Goal: Information Seeking & Learning: Check status

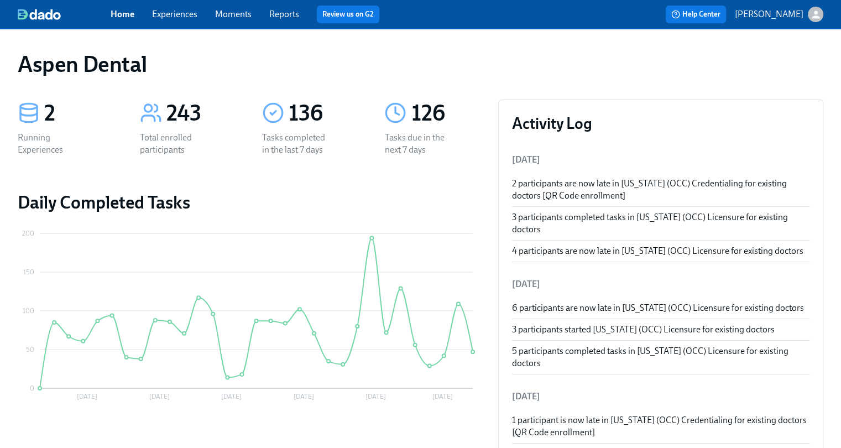
click at [781, 75] on div "Aspen Dental" at bounding box center [420, 64] width 805 height 27
click at [274, 16] on link "Reports" at bounding box center [284, 14] width 30 height 11
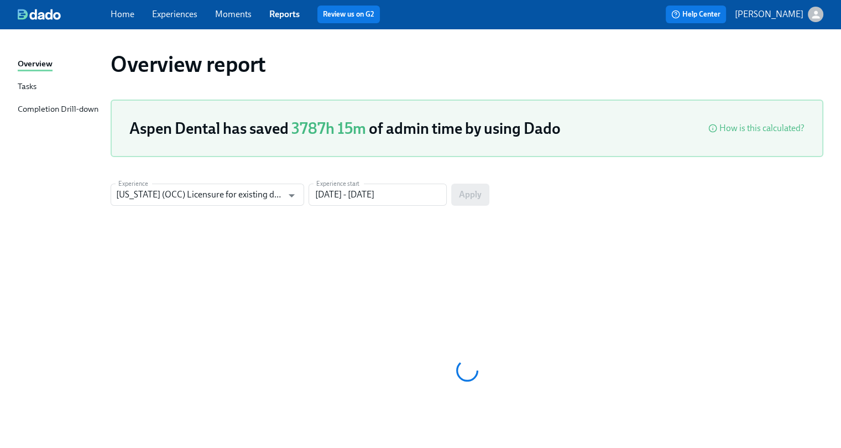
click at [64, 109] on div "Completion Drill-down" at bounding box center [58, 110] width 81 height 14
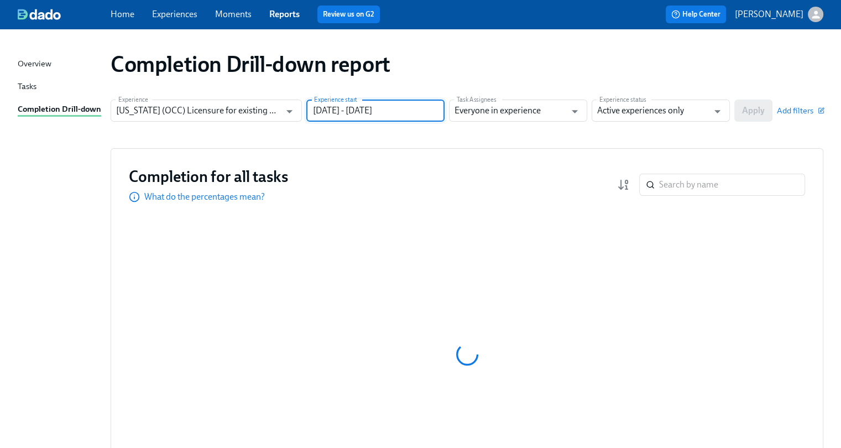
click at [347, 117] on input "[DATE] - [DATE]" at bounding box center [375, 111] width 138 height 22
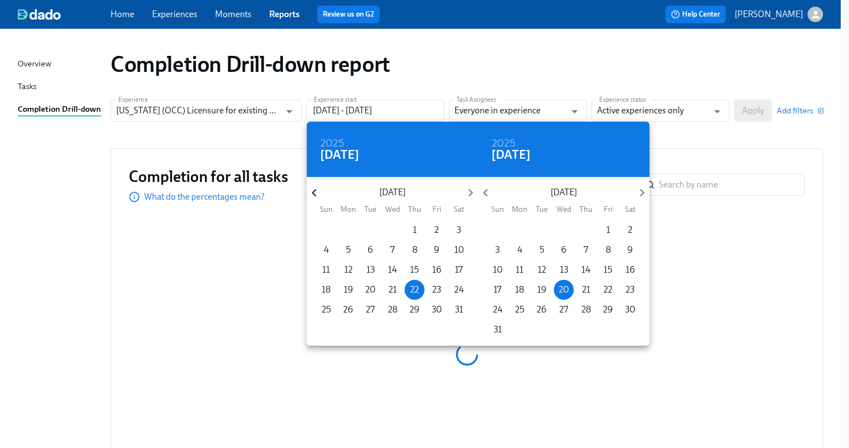
click at [315, 193] on icon "button" at bounding box center [314, 192] width 15 height 15
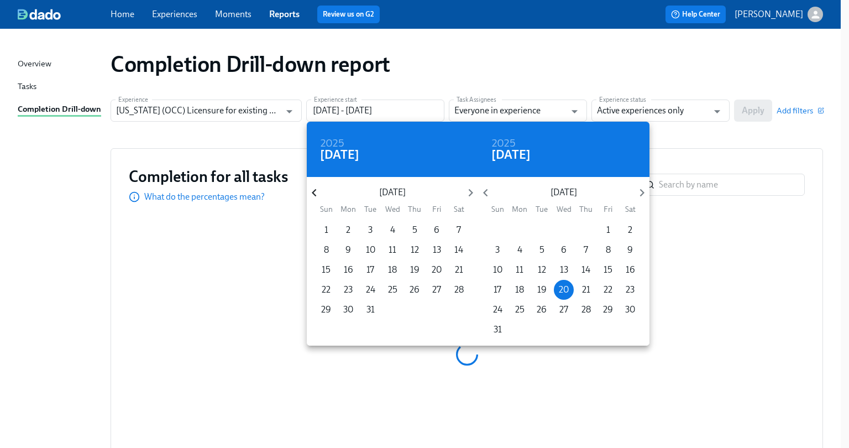
click at [315, 193] on icon "button" at bounding box center [314, 192] width 15 height 15
click at [416, 232] on span "1" at bounding box center [415, 230] width 20 height 12
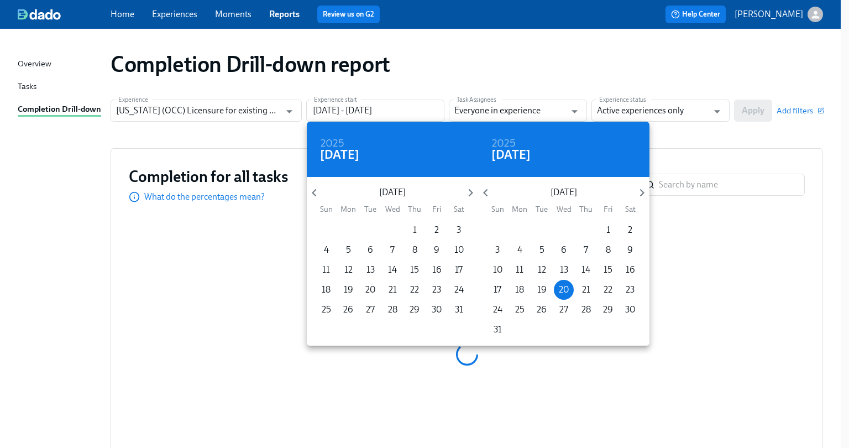
type input "[DATE] - [DATE]"
click at [630, 111] on div at bounding box center [424, 224] width 849 height 448
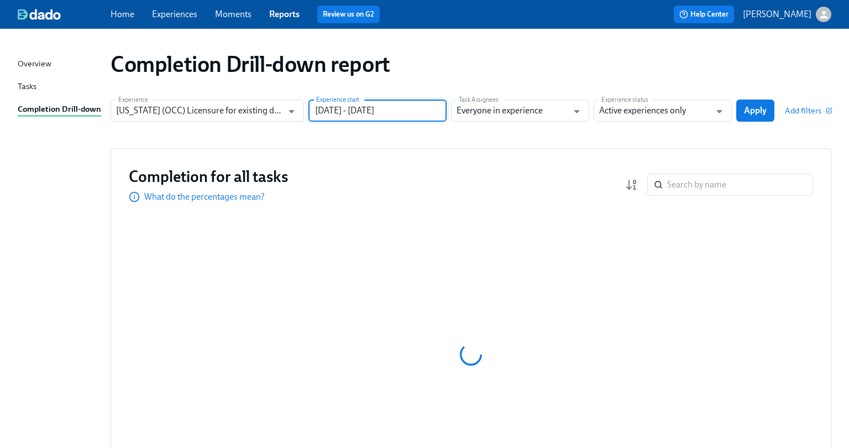
click at [648, 110] on div "2024 Thu, Aug [DATE] Mon Tue Wed Thu Fri Sat 28 29 30 31 1 2 3 4 5 6 7 8 9 10 1…" at bounding box center [424, 224] width 849 height 448
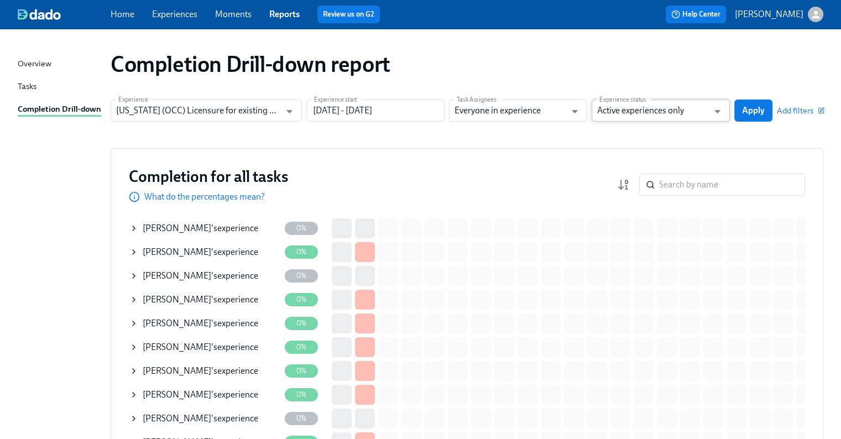
click at [649, 116] on input "Active experiences only" at bounding box center [652, 111] width 111 height 22
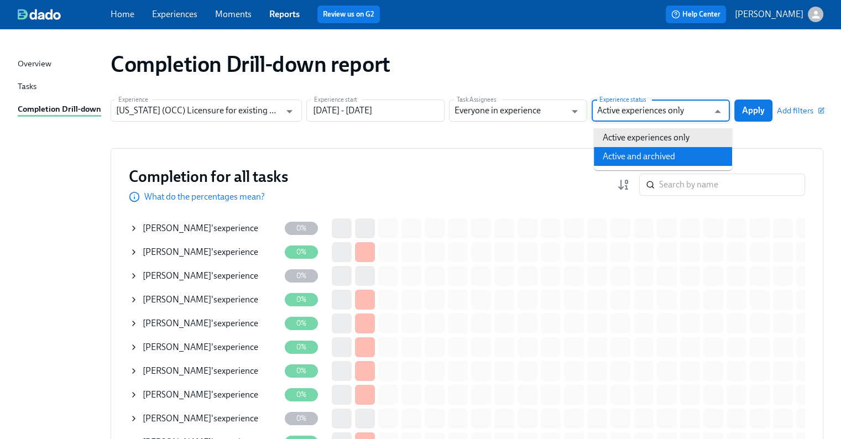
click at [649, 153] on li "Active and archived" at bounding box center [663, 156] width 138 height 19
type input "Active and archived"
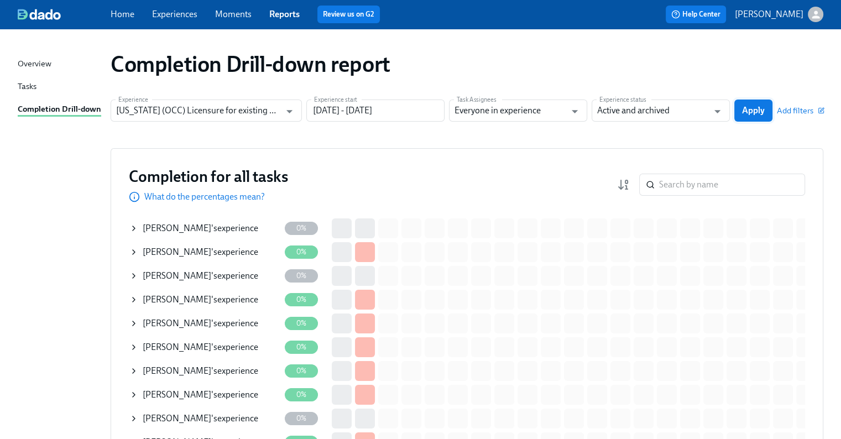
click at [770, 108] on button "Apply" at bounding box center [753, 111] width 38 height 22
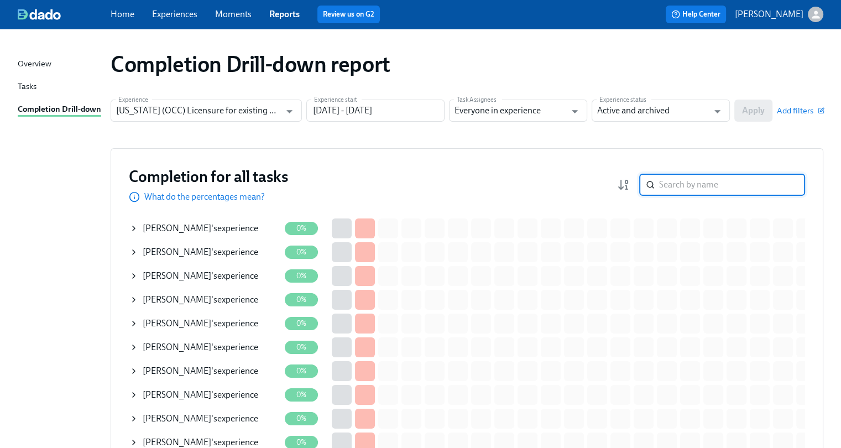
click at [692, 186] on input "search" at bounding box center [732, 185] width 146 height 22
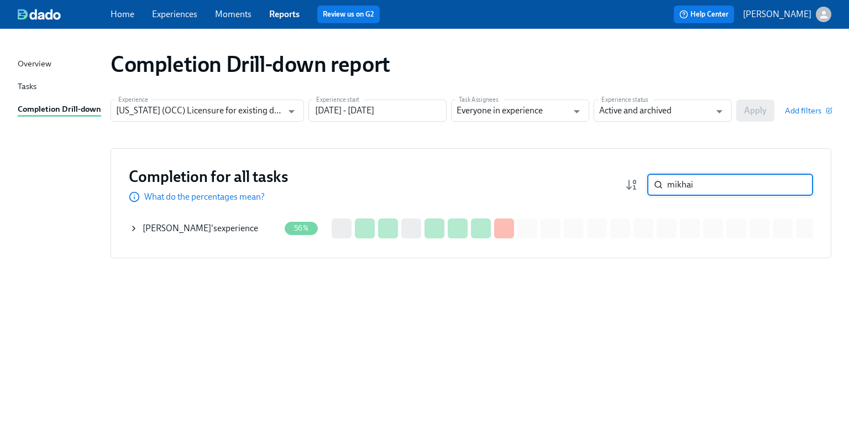
type input "mikhai"
click at [267, 227] on div "[PERSON_NAME] 's experience" at bounding box center [204, 228] width 150 height 22
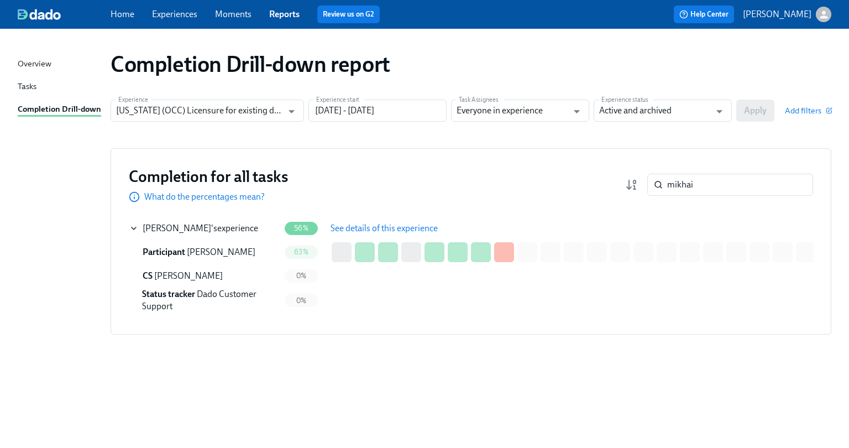
click at [374, 225] on span "See details of this experience" at bounding box center [384, 228] width 107 height 11
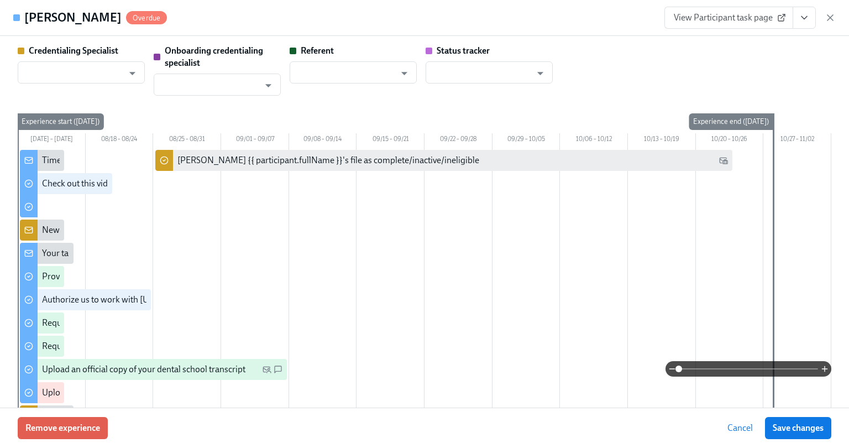
type input "[PERSON_NAME]"
type input "Dado Customer Support"
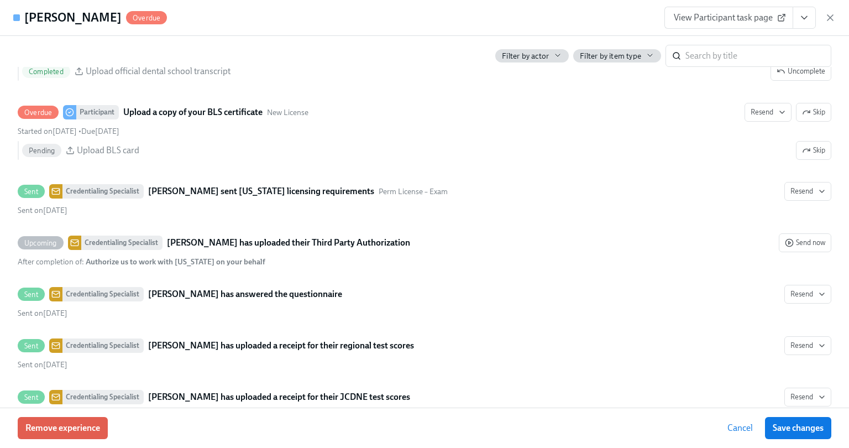
scroll to position [2305, 0]
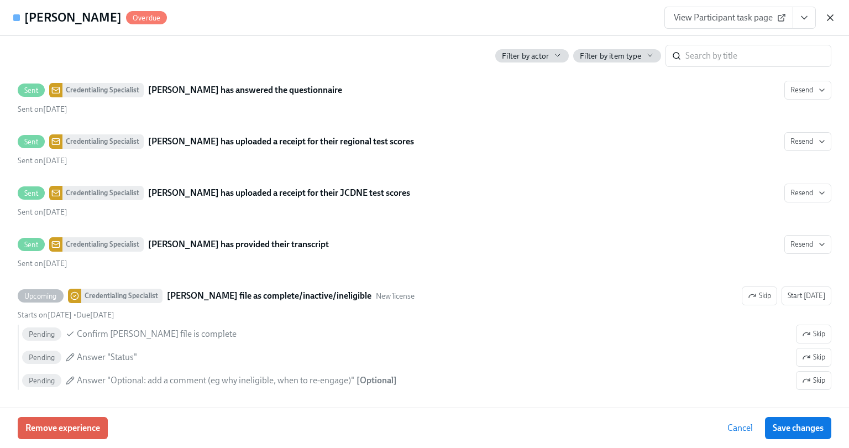
click at [833, 19] on icon "button" at bounding box center [830, 17] width 11 height 11
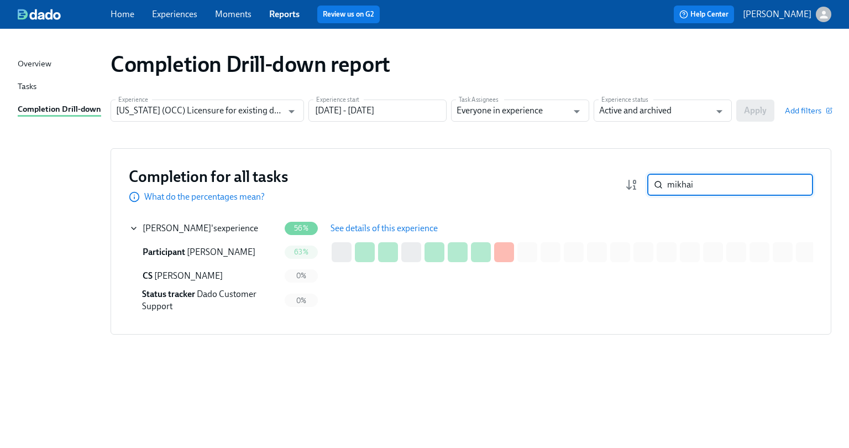
drag, startPoint x: 702, startPoint y: 190, endPoint x: 646, endPoint y: 188, distance: 55.3
click at [648, 190] on div "mikhai ​" at bounding box center [730, 185] width 166 height 22
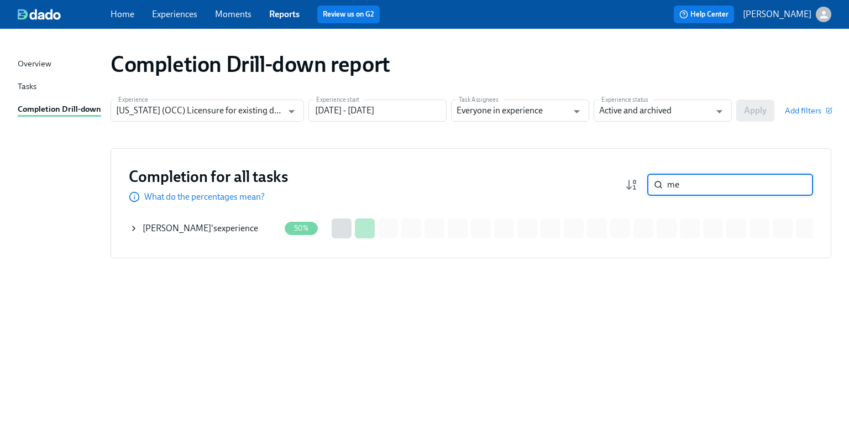
type input "m"
click at [252, 229] on div "[PERSON_NAME] 's experience" at bounding box center [204, 228] width 150 height 22
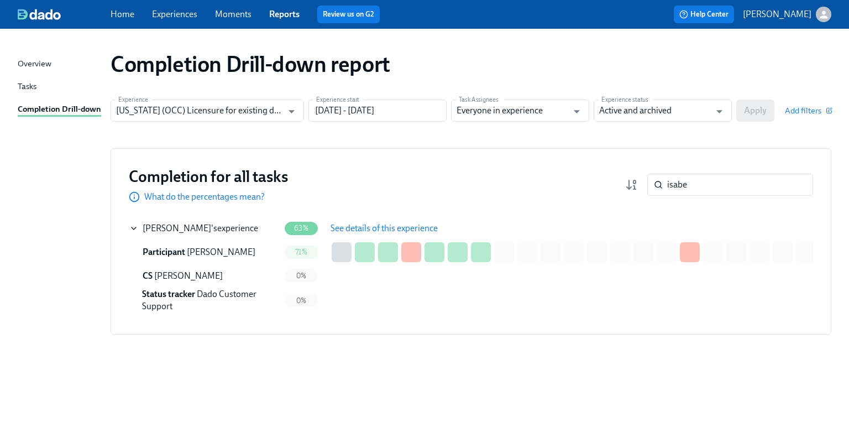
click at [375, 226] on span "See details of this experience" at bounding box center [384, 228] width 107 height 11
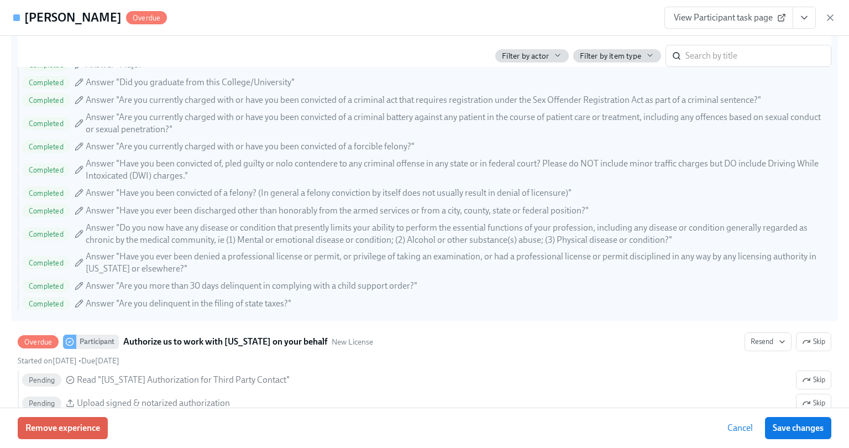
scroll to position [1429, 0]
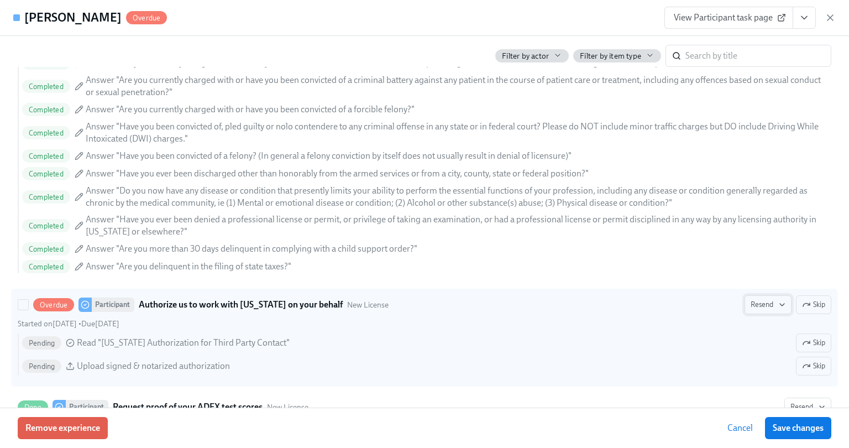
click at [772, 299] on span "Resend" at bounding box center [768, 304] width 35 height 11
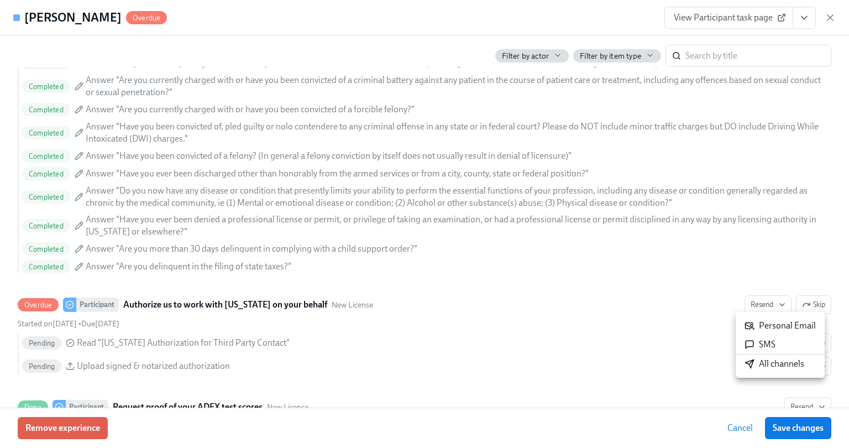
click at [772, 359] on div "All channels" at bounding box center [775, 364] width 60 height 12
click at [831, 15] on icon "button" at bounding box center [830, 17] width 11 height 11
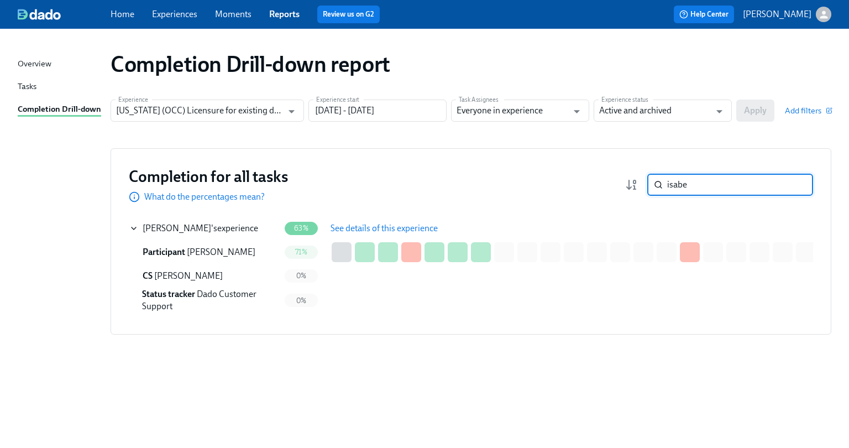
drag, startPoint x: 673, startPoint y: 181, endPoint x: 644, endPoint y: 181, distance: 29.3
click at [644, 181] on div "isabe ​" at bounding box center [719, 185] width 188 height 22
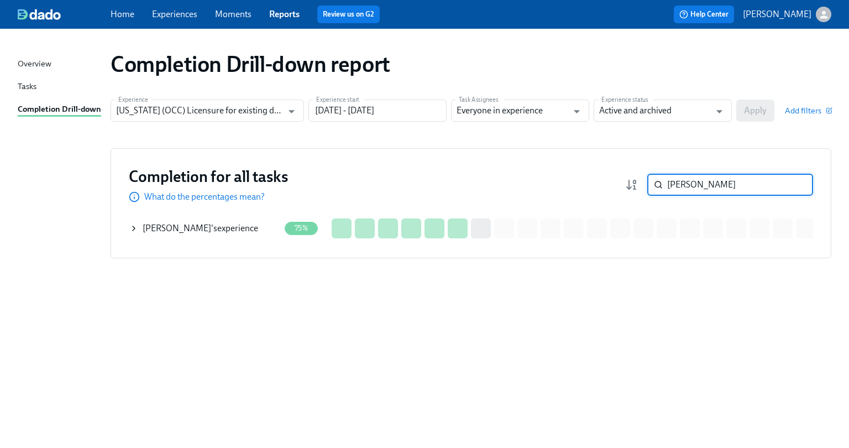
click at [238, 222] on div "[PERSON_NAME] 's experience" at bounding box center [204, 228] width 150 height 22
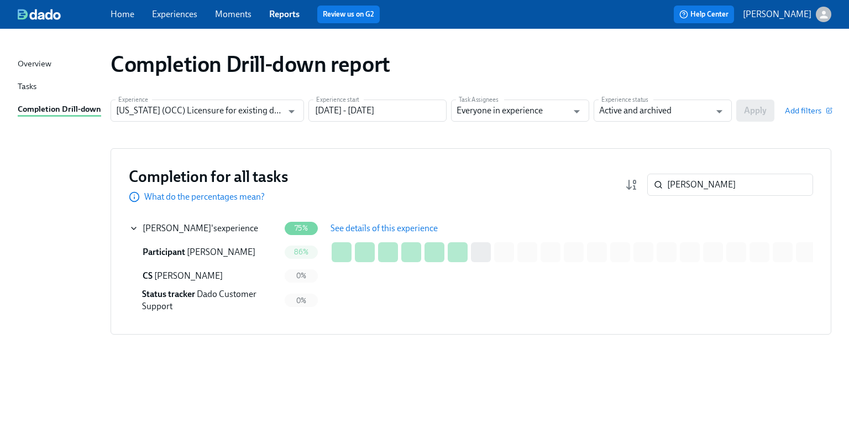
click at [364, 228] on span "See details of this experience" at bounding box center [384, 228] width 107 height 11
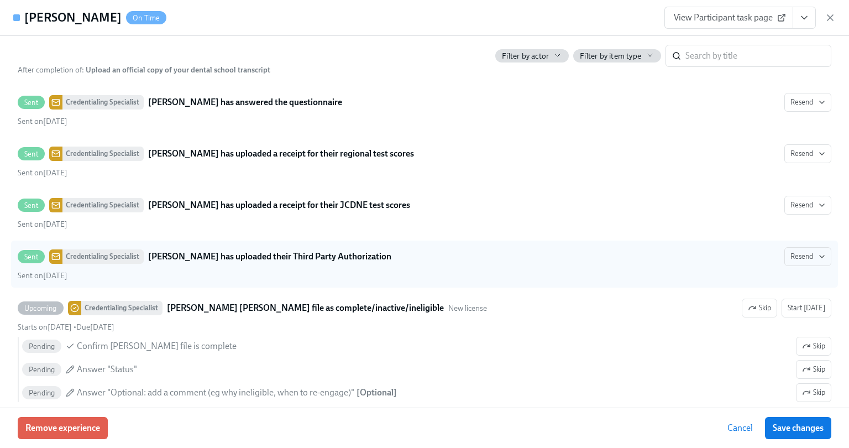
scroll to position [2092, 0]
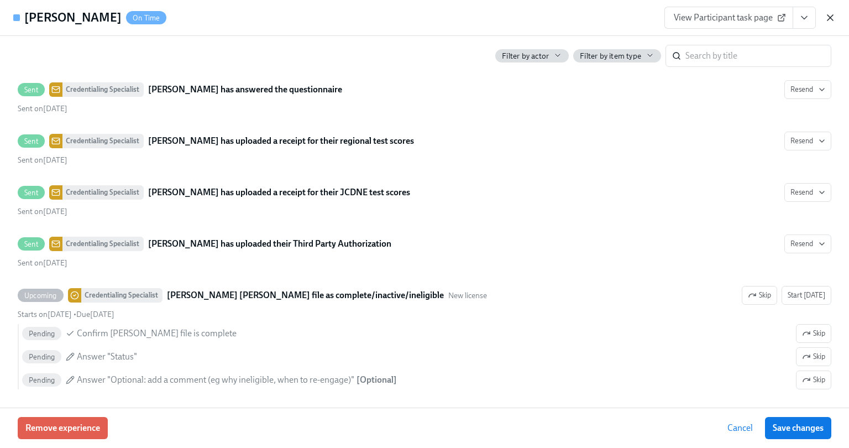
click at [832, 20] on icon "button" at bounding box center [831, 18] width 6 height 6
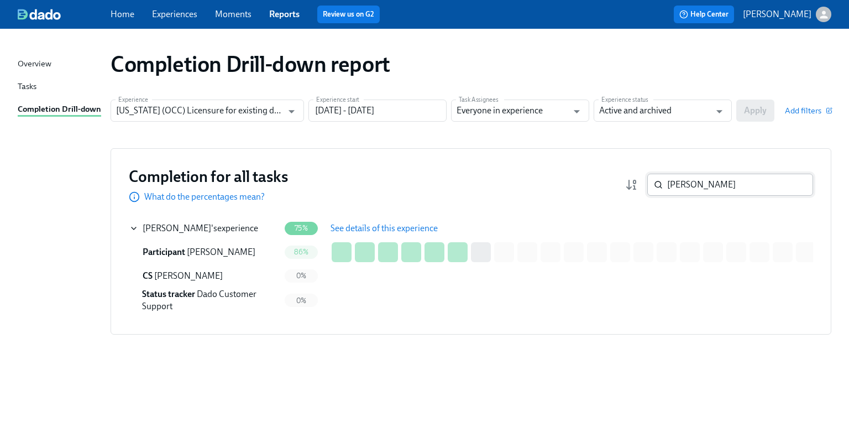
drag, startPoint x: 666, startPoint y: 189, endPoint x: 650, endPoint y: 190, distance: 15.5
click at [651, 190] on div "yixin j ​" at bounding box center [730, 185] width 166 height 22
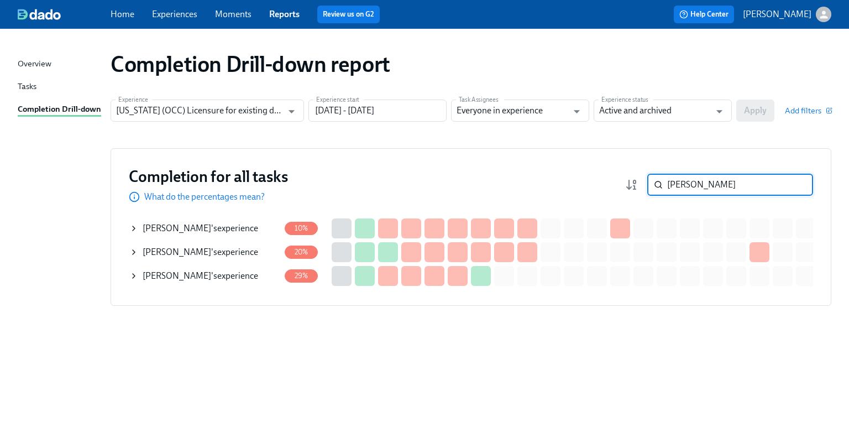
type input "[PERSON_NAME]"
click at [221, 273] on div "[PERSON_NAME] 's experience" at bounding box center [201, 276] width 116 height 12
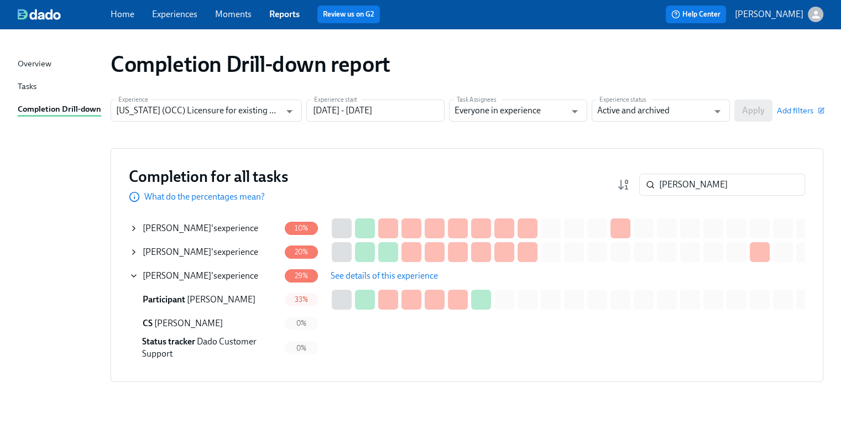
click at [357, 270] on span "See details of this experience" at bounding box center [384, 275] width 107 height 11
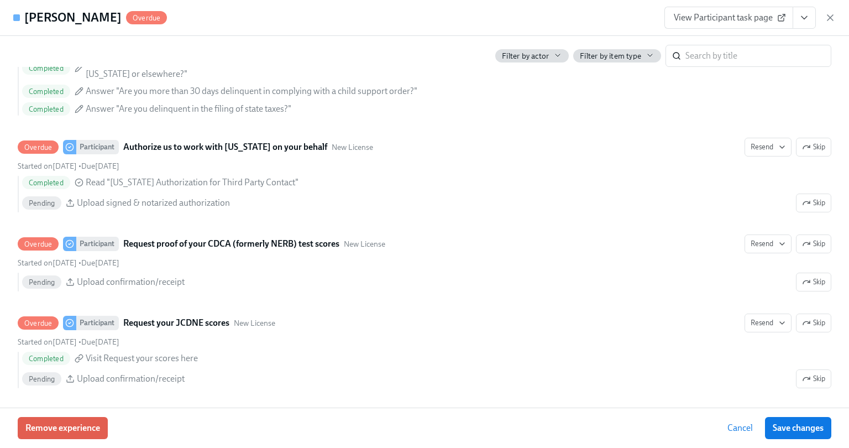
scroll to position [1603, 0]
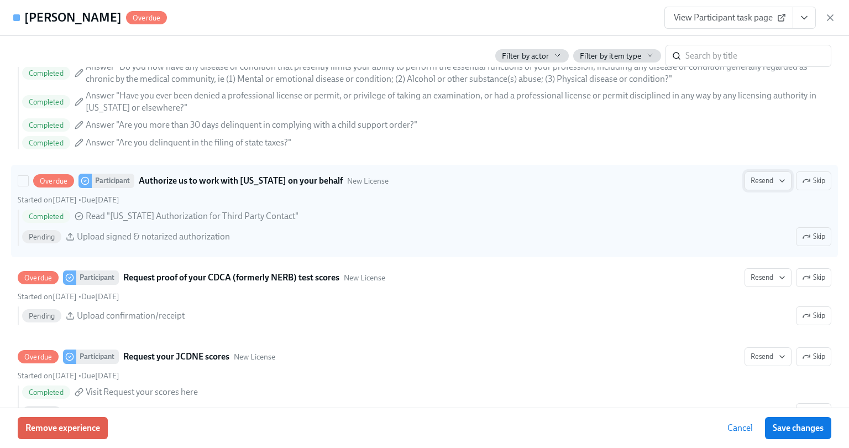
click at [754, 186] on span "Resend" at bounding box center [768, 180] width 35 height 11
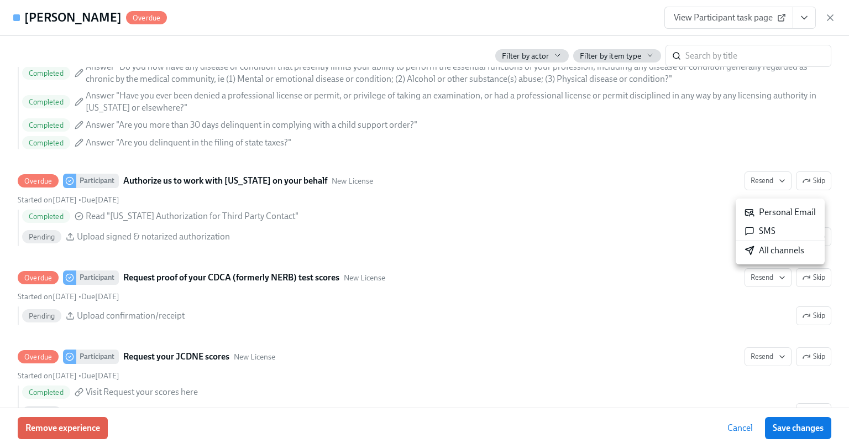
click at [768, 254] on div "All channels" at bounding box center [775, 250] width 60 height 12
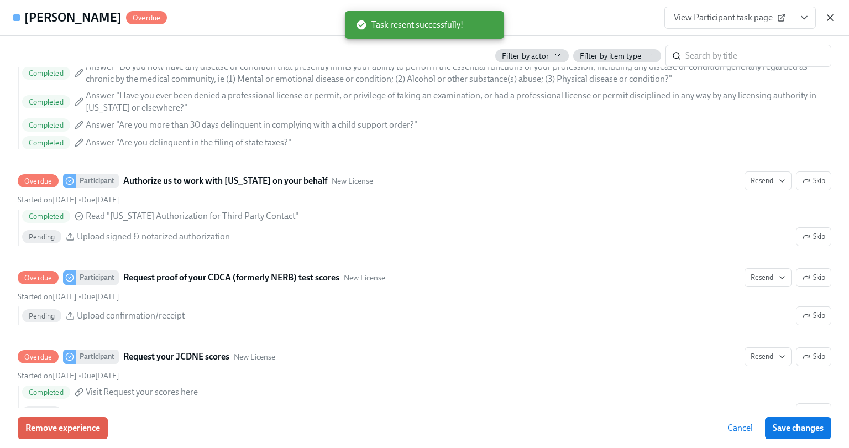
click at [830, 15] on icon "button" at bounding box center [830, 17] width 11 height 11
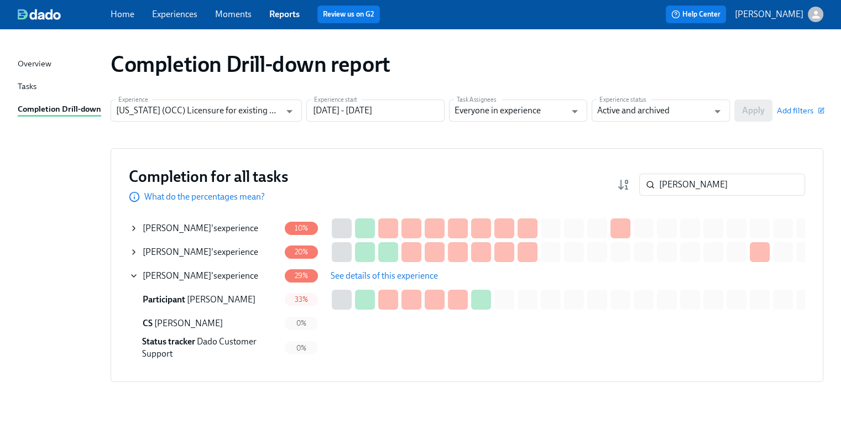
click at [369, 278] on span "See details of this experience" at bounding box center [384, 275] width 107 height 11
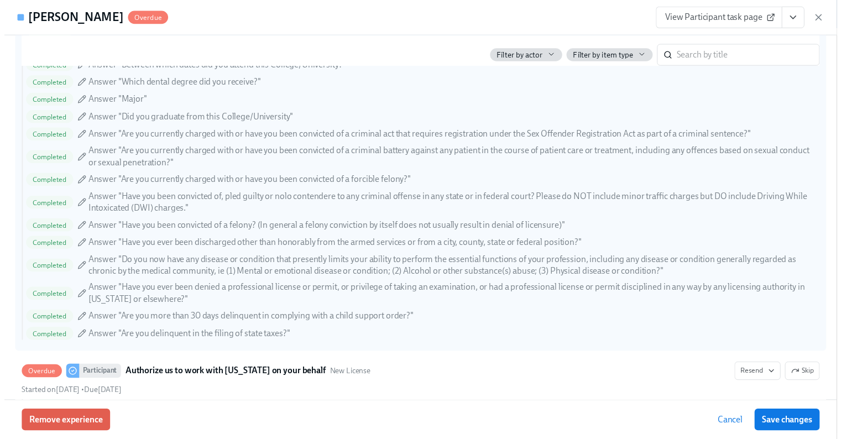
scroll to position [1548, 0]
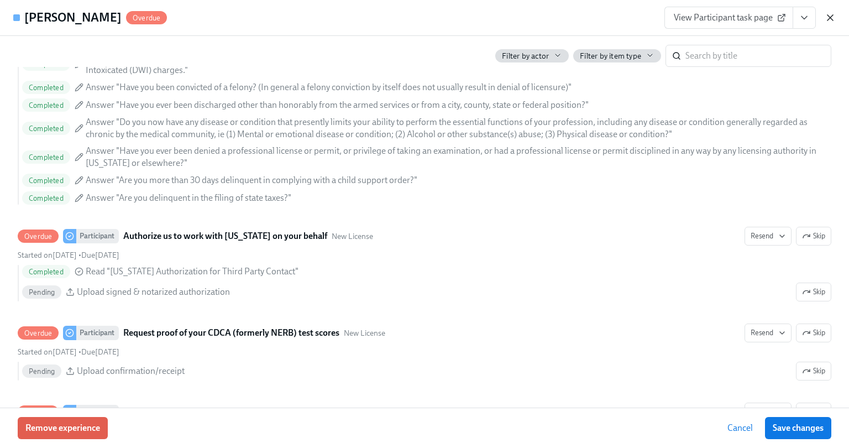
click at [831, 16] on icon "button" at bounding box center [831, 18] width 6 height 6
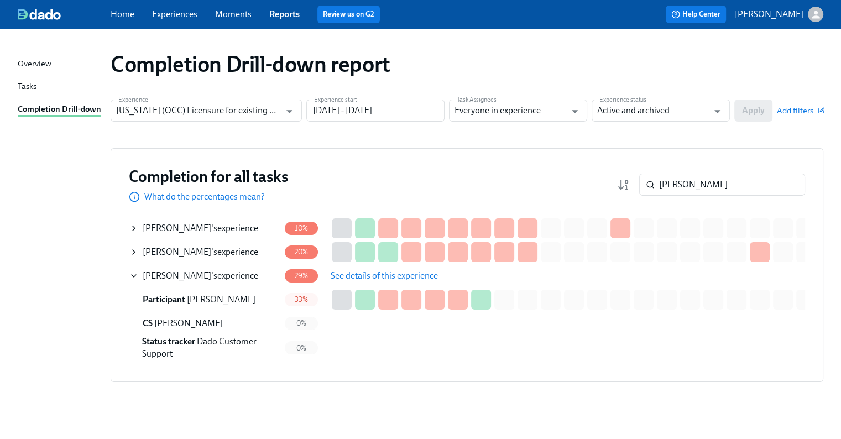
click at [723, 55] on div "Completion Drill-down report" at bounding box center [467, 64] width 713 height 27
